Goal: Register for event/course: Sign up to attend an event or enroll in a course

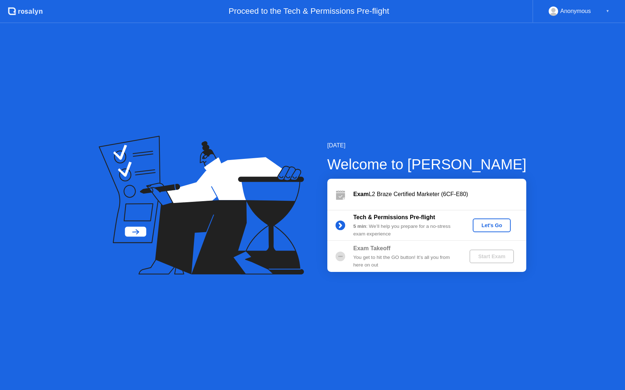
click at [482, 228] on div "Let's Go" at bounding box center [491, 226] width 32 height 6
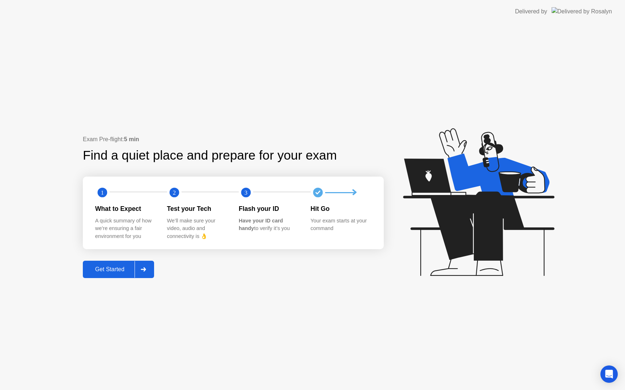
click at [94, 268] on div "Get Started" at bounding box center [110, 269] width 50 height 7
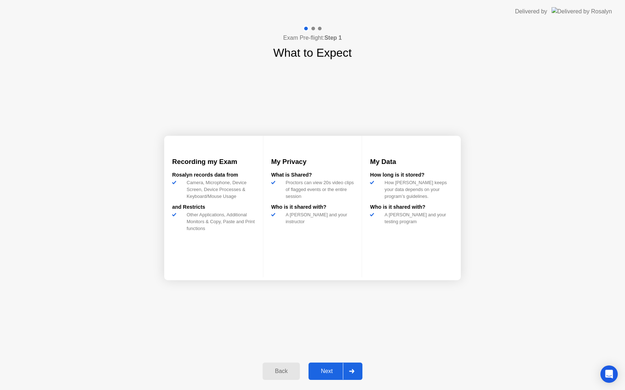
click at [330, 366] on button "Next" at bounding box center [335, 371] width 54 height 17
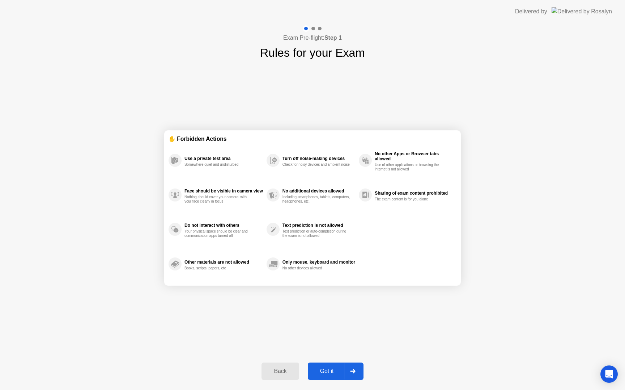
click at [338, 375] on div "Got it" at bounding box center [327, 371] width 34 height 7
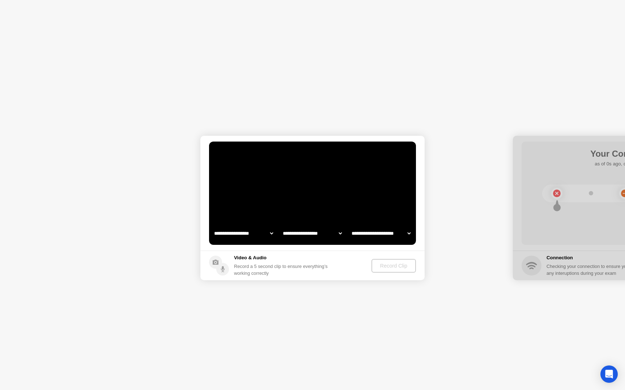
select select "**********"
select select "*******"
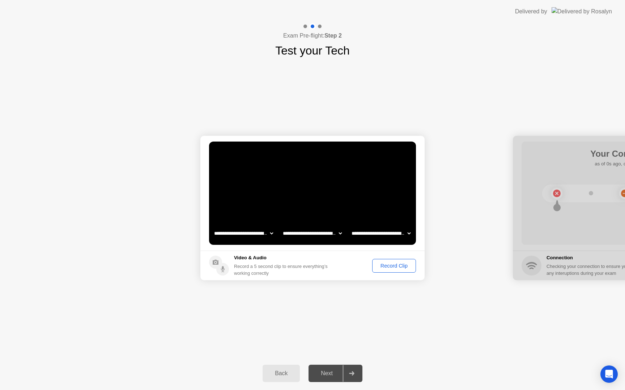
click at [398, 261] on button "Record Clip" at bounding box center [394, 266] width 44 height 14
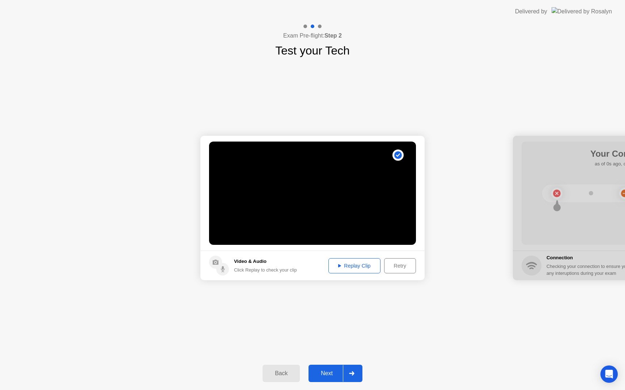
click at [328, 375] on div "Next" at bounding box center [326, 373] width 32 height 7
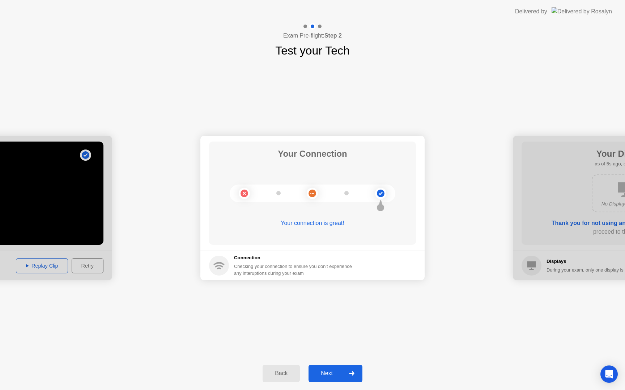
click at [319, 381] on button "Next" at bounding box center [335, 373] width 54 height 17
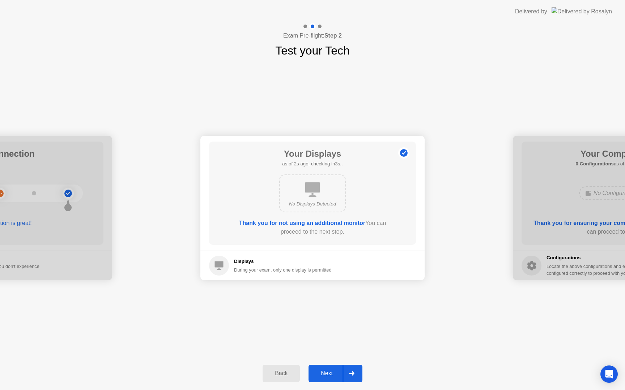
click at [323, 375] on div "Next" at bounding box center [326, 373] width 32 height 7
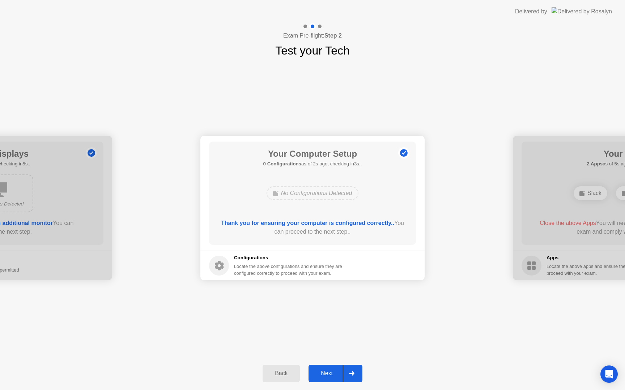
click at [329, 378] on button "Next" at bounding box center [335, 373] width 54 height 17
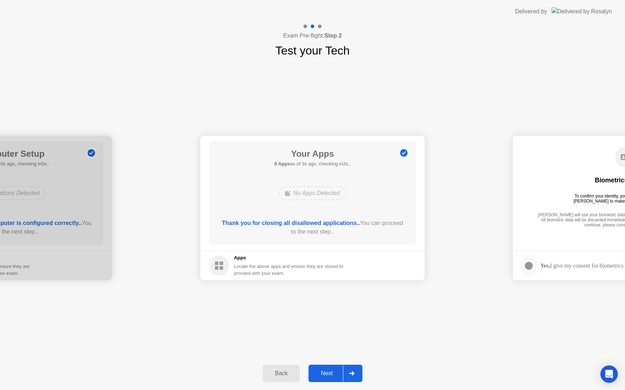
click at [322, 374] on div "Next" at bounding box center [326, 373] width 32 height 7
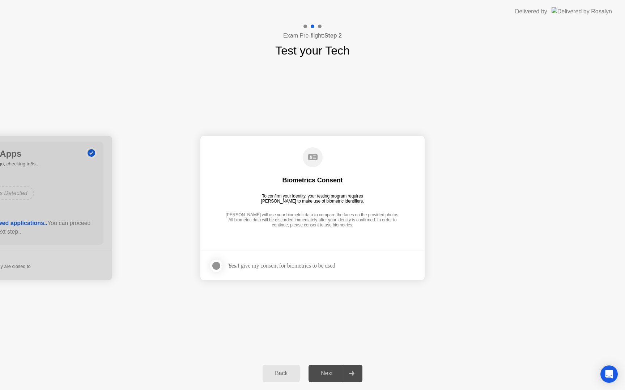
click at [345, 229] on div "Biometrics Consent To confirm your identity, your testing program requires [PER…" at bounding box center [312, 188] width 207 height 93
click at [309, 277] on footer "Yes, I give my consent for biometrics to be used" at bounding box center [312, 266] width 224 height 30
click at [287, 265] on div "Yes, I give my consent for biometrics to be used" at bounding box center [281, 265] width 107 height 7
click at [210, 255] on footer "Yes, I give my consent for biometrics to be used" at bounding box center [312, 266] width 224 height 30
click at [212, 263] on div at bounding box center [216, 266] width 9 height 9
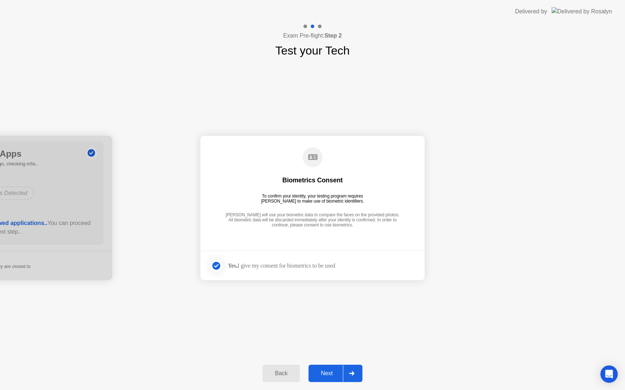
click at [311, 377] on div "Next" at bounding box center [326, 373] width 32 height 7
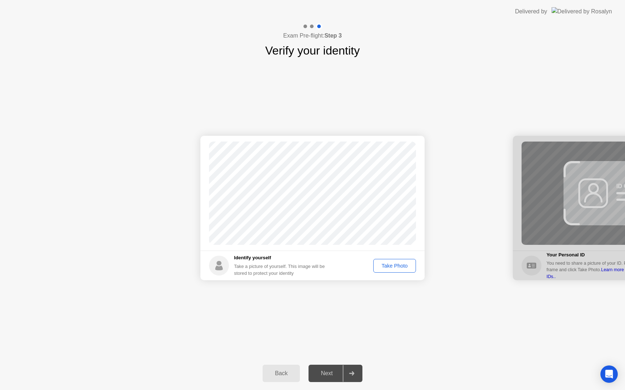
click at [389, 265] on div "Take Photo" at bounding box center [395, 266] width 38 height 6
click at [351, 370] on div at bounding box center [351, 373] width 17 height 17
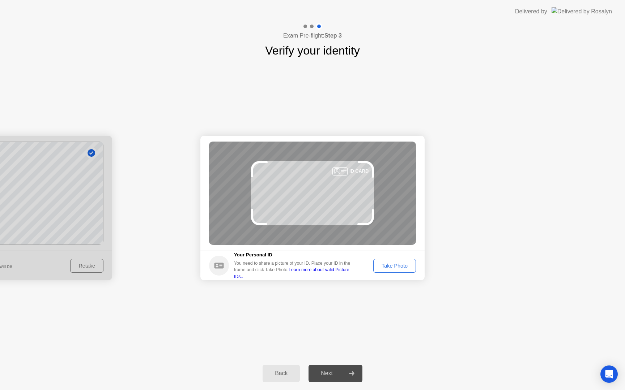
click at [392, 267] on div "Take Photo" at bounding box center [395, 266] width 38 height 6
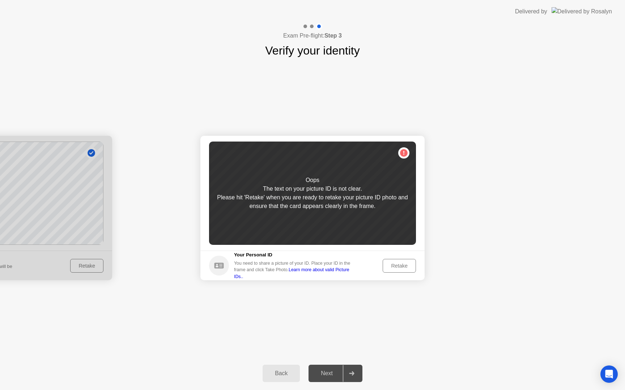
click at [392, 267] on div "Retake" at bounding box center [399, 266] width 28 height 6
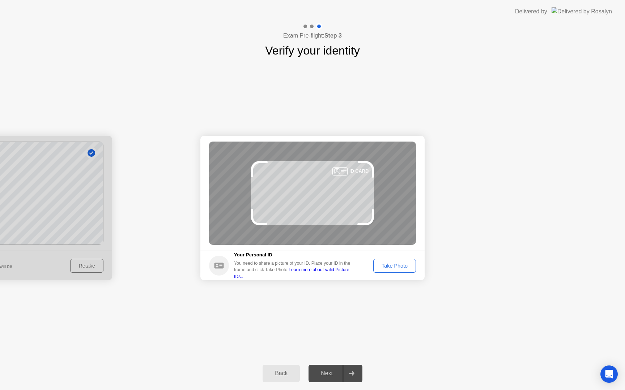
click at [385, 263] on div "Take Photo" at bounding box center [395, 266] width 38 height 6
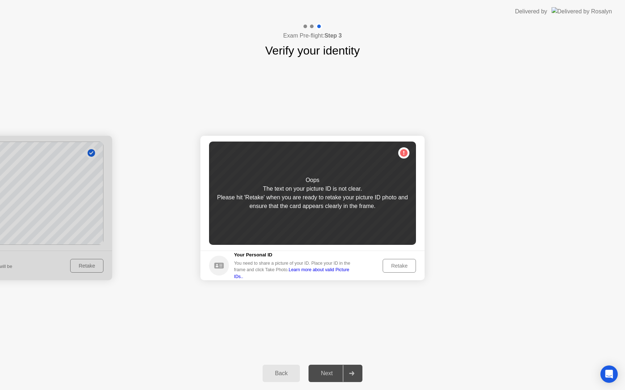
click at [387, 263] on div "Retake" at bounding box center [399, 266] width 28 height 6
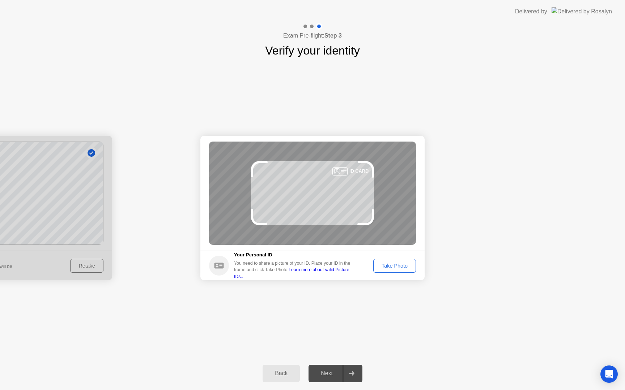
click at [388, 265] on div "Take Photo" at bounding box center [395, 266] width 38 height 6
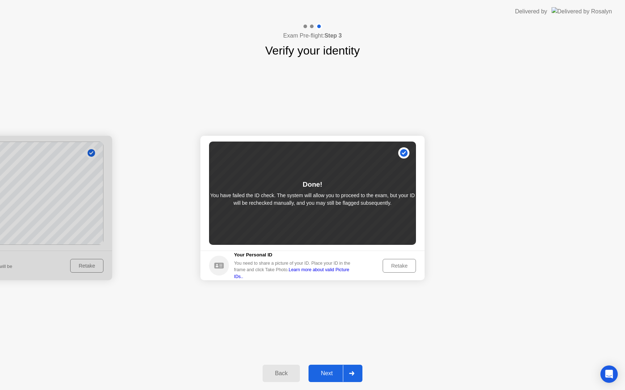
click at [329, 369] on button "Next" at bounding box center [335, 373] width 54 height 17
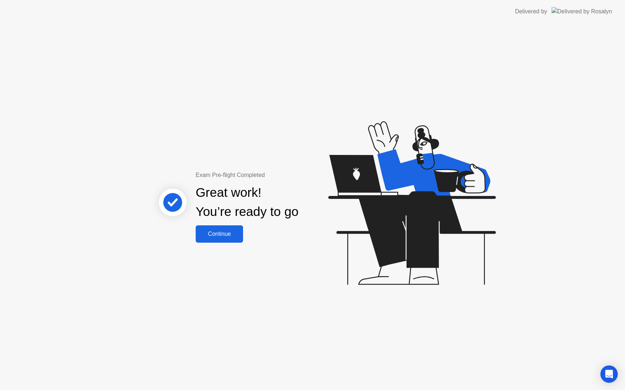
click at [222, 235] on div "Continue" at bounding box center [219, 234] width 43 height 7
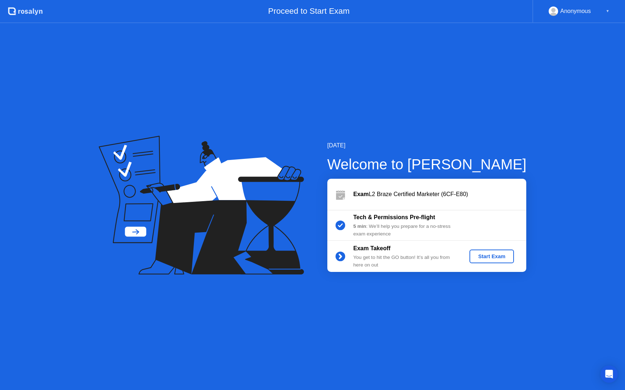
click at [476, 261] on button "Start Exam" at bounding box center [491, 257] width 44 height 14
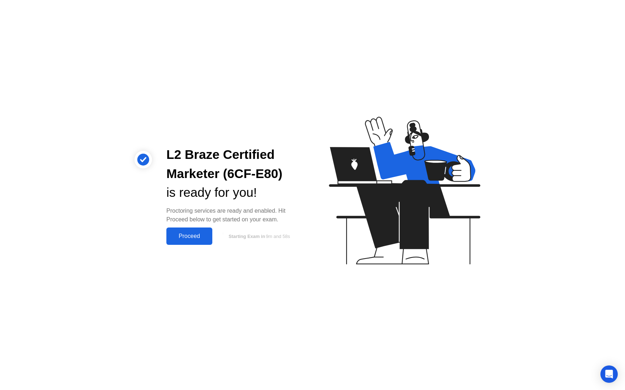
click at [174, 238] on div "Proceed" at bounding box center [189, 236] width 42 height 7
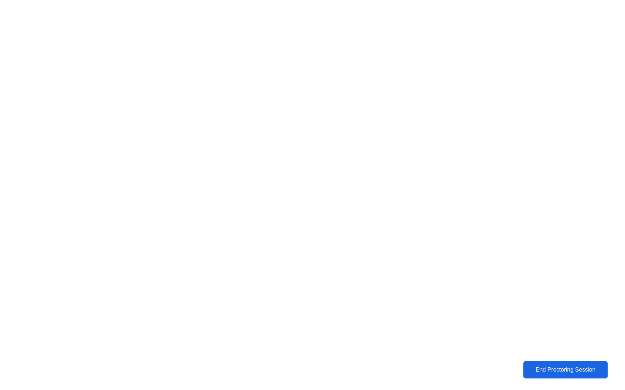
click at [548, 370] on div "End Proctoring Session" at bounding box center [565, 370] width 80 height 7
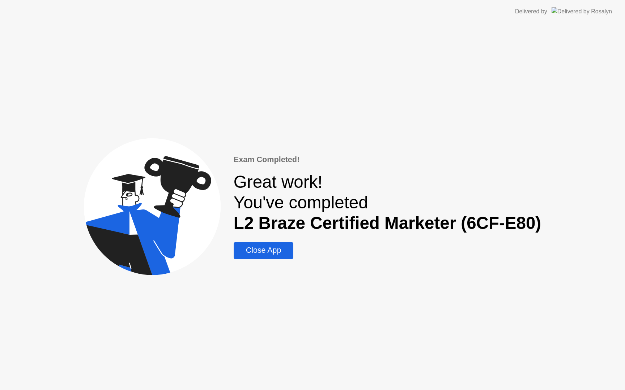
click at [250, 253] on div "Close App" at bounding box center [263, 250] width 55 height 9
